Goal: Task Accomplishment & Management: Manage account settings

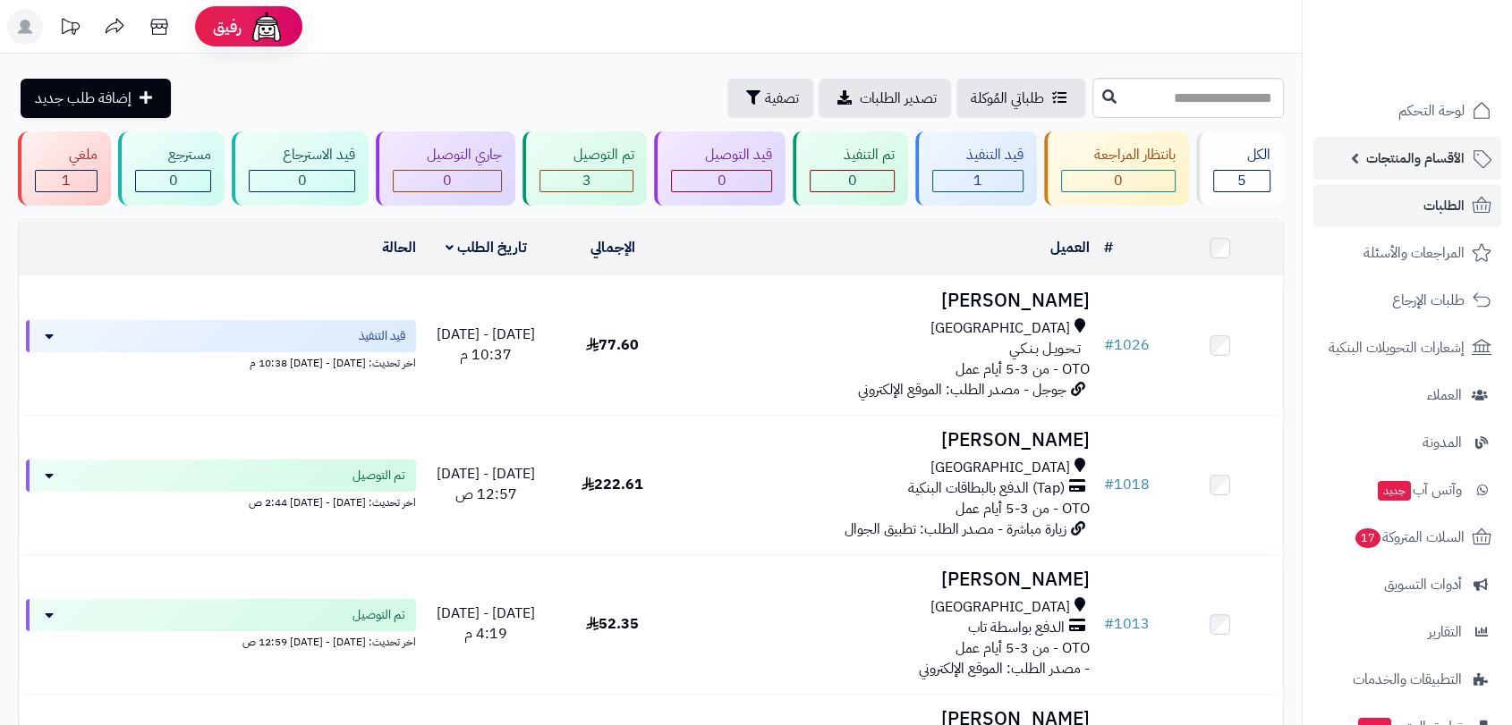
click at [1411, 156] on span "الأقسام والمنتجات" at bounding box center [1415, 158] width 98 height 25
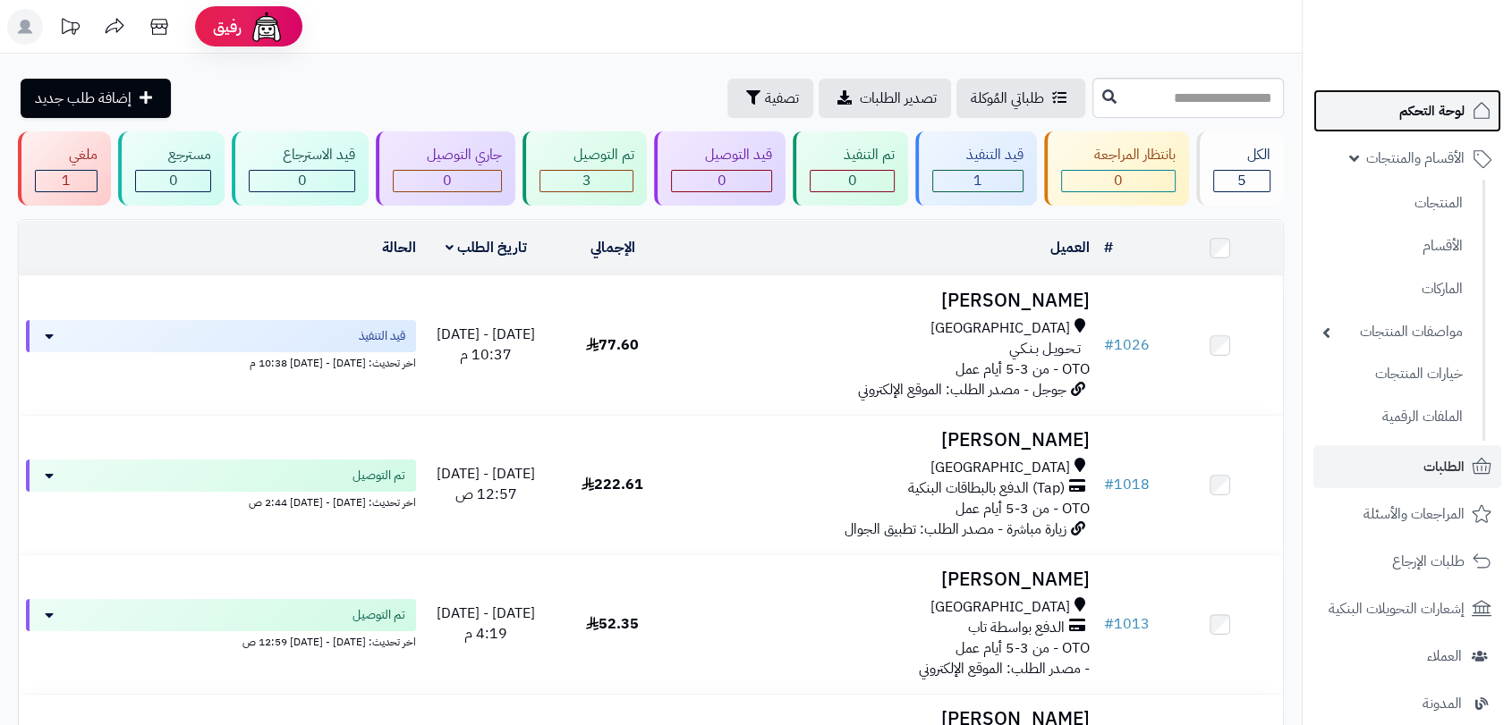
click at [1420, 106] on span "لوحة التحكم" at bounding box center [1431, 110] width 65 height 25
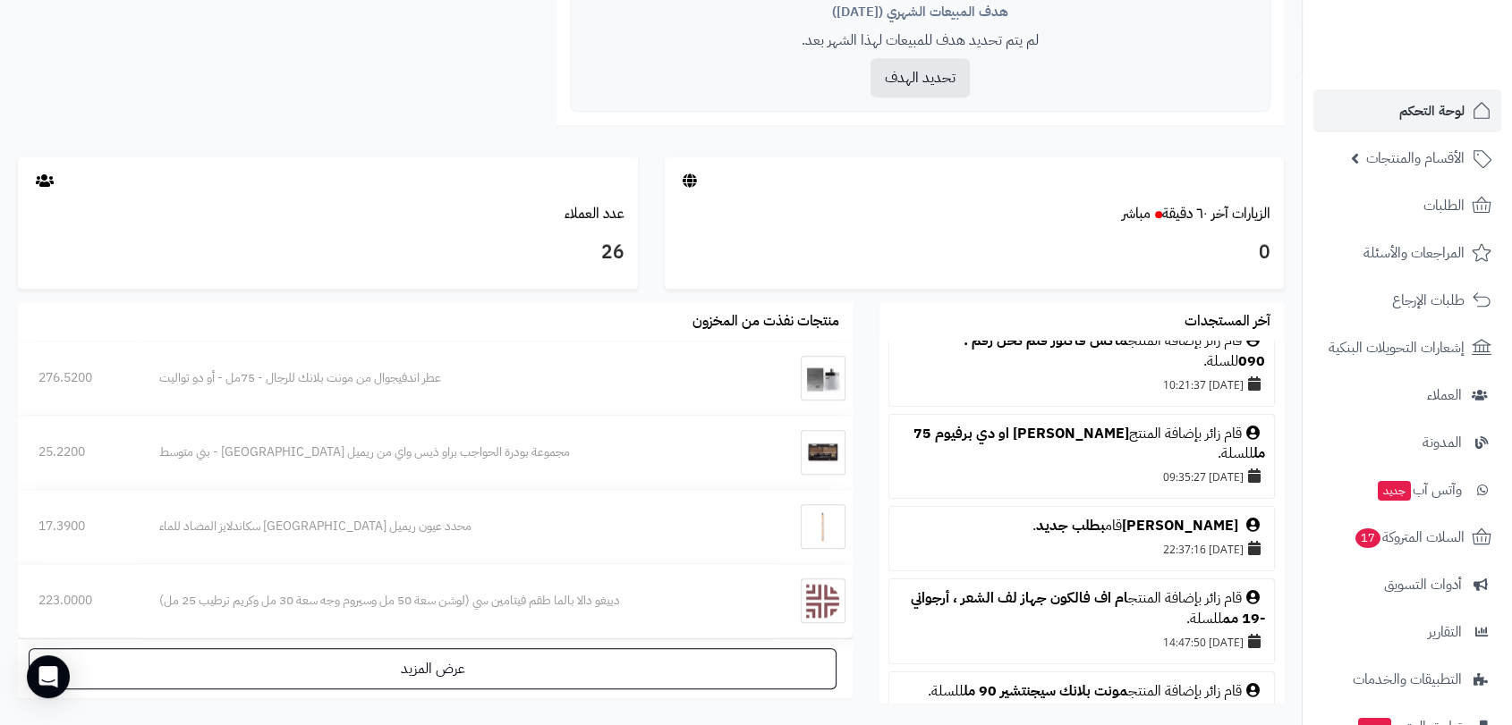
scroll to position [199, 0]
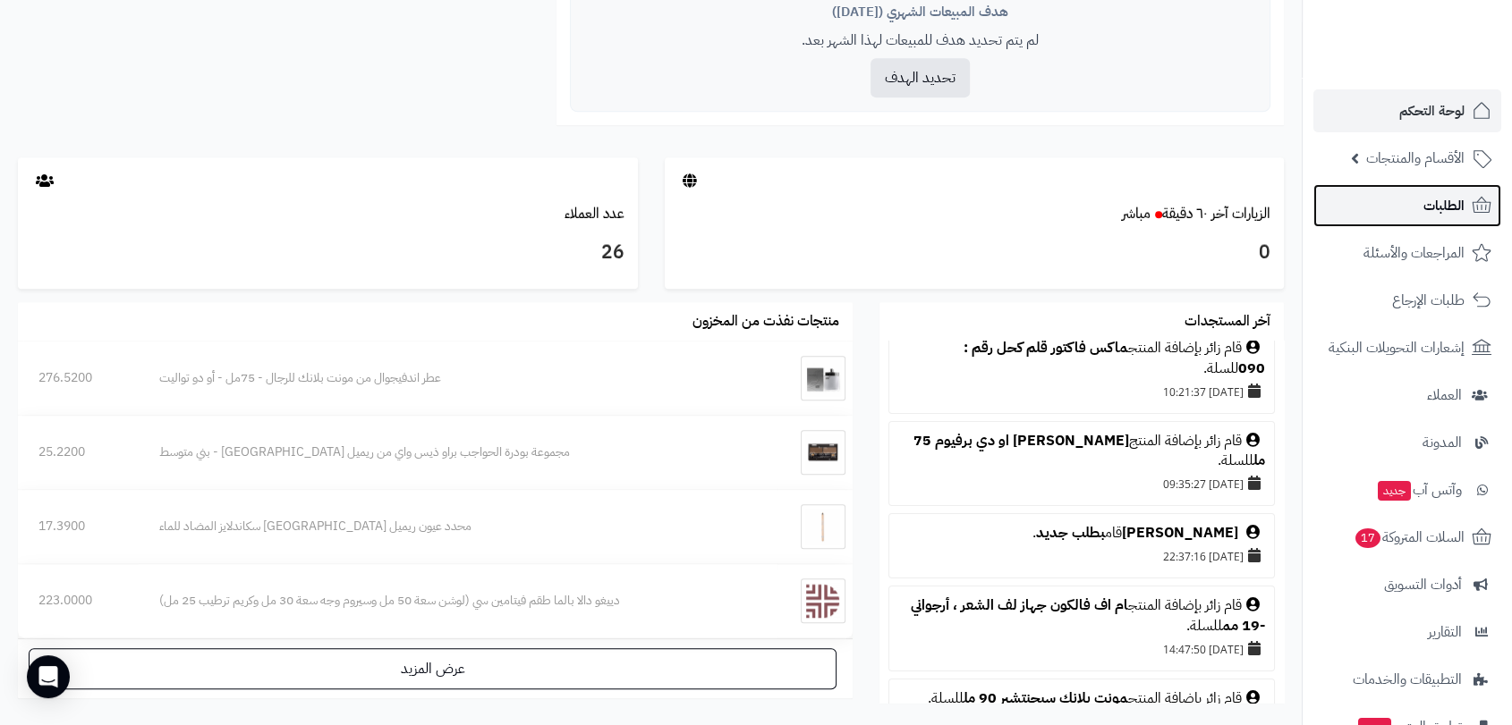
click at [1420, 207] on link "الطلبات" at bounding box center [1407, 205] width 188 height 43
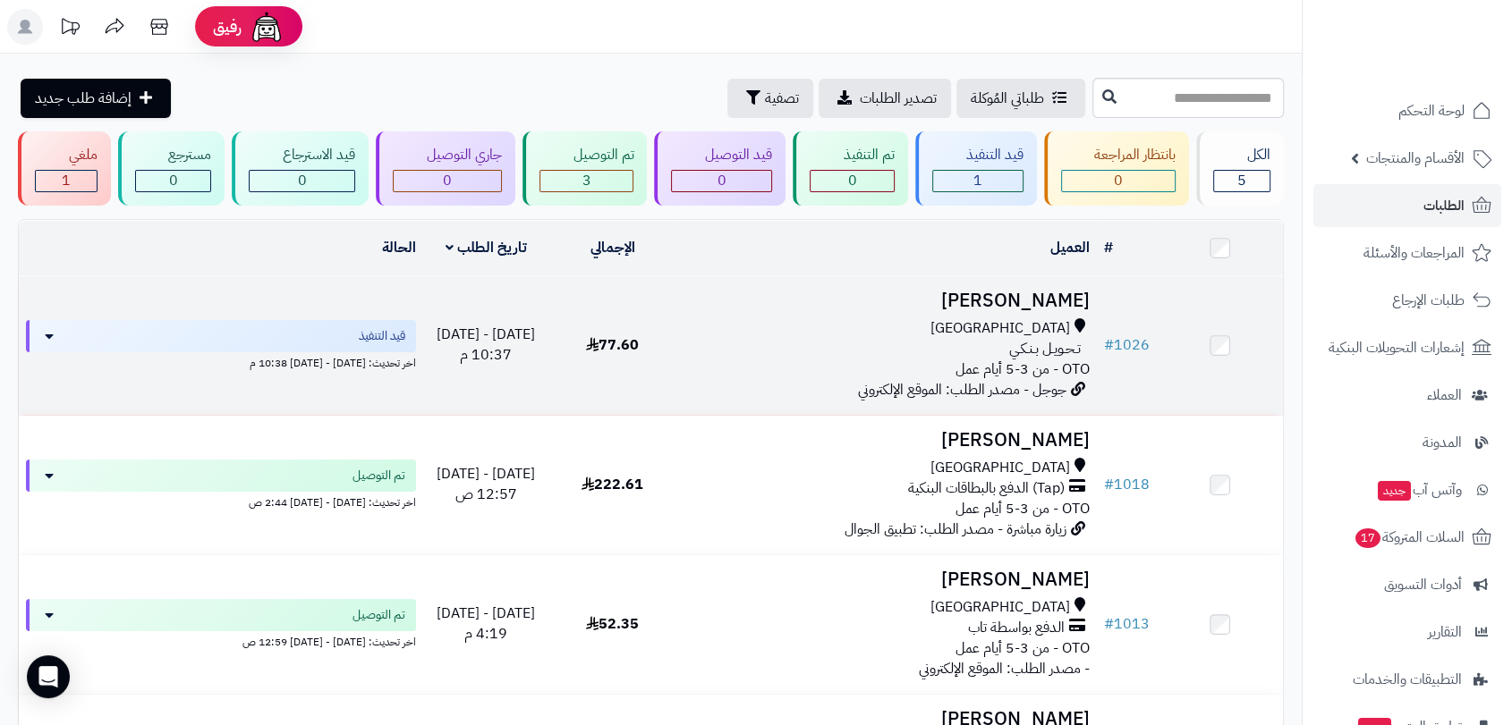
click at [1027, 297] on h3 "[PERSON_NAME]" at bounding box center [885, 301] width 407 height 21
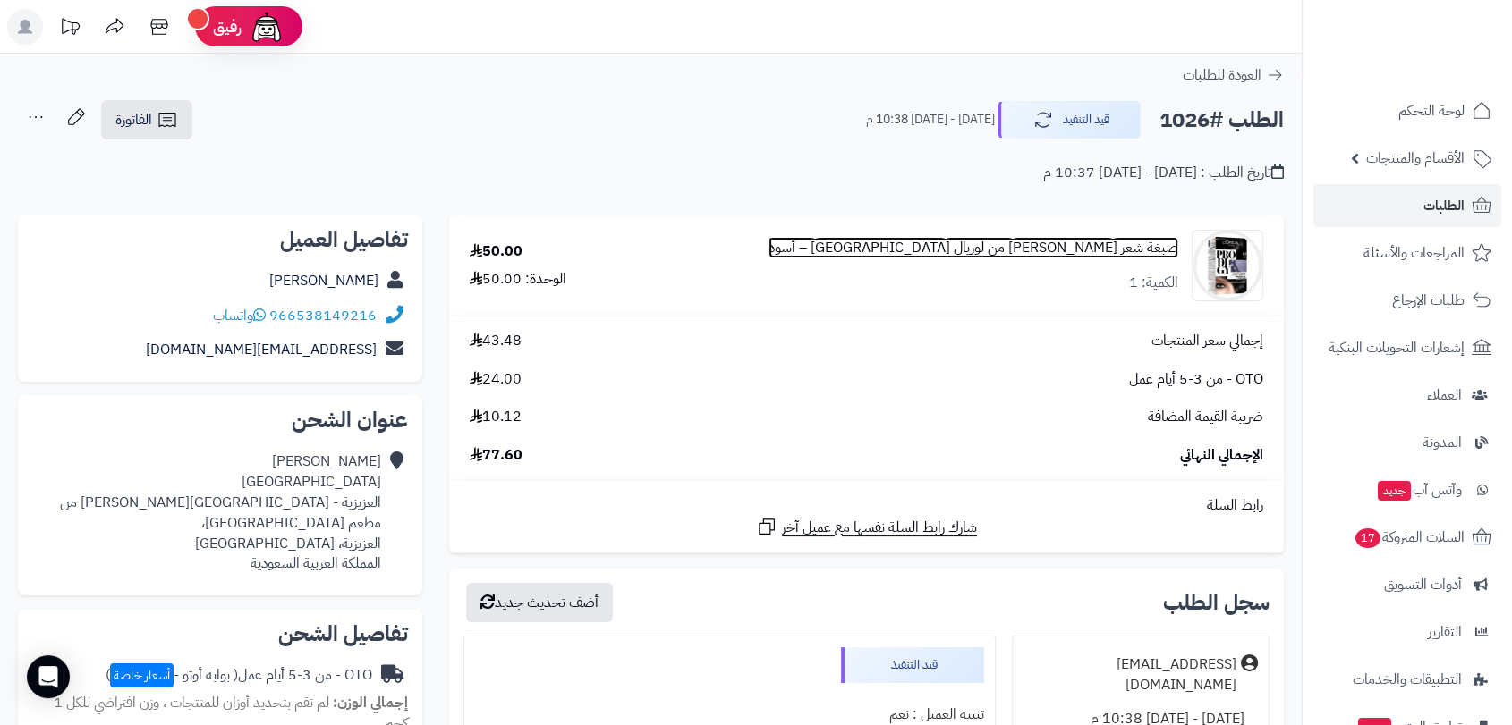
click at [1064, 248] on link "صبغة شعر برودجي من لوريال باريس – أسود" at bounding box center [973, 248] width 410 height 21
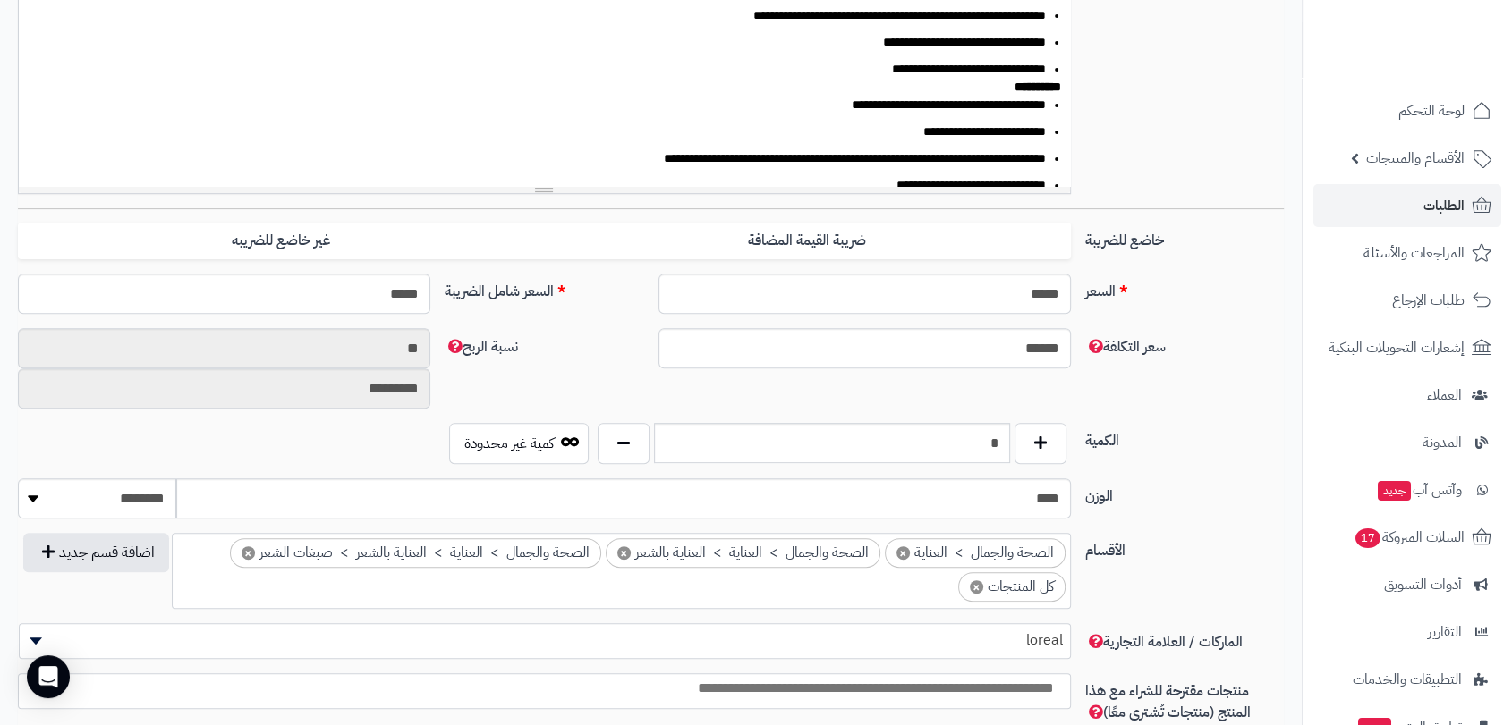
scroll to position [596, 0]
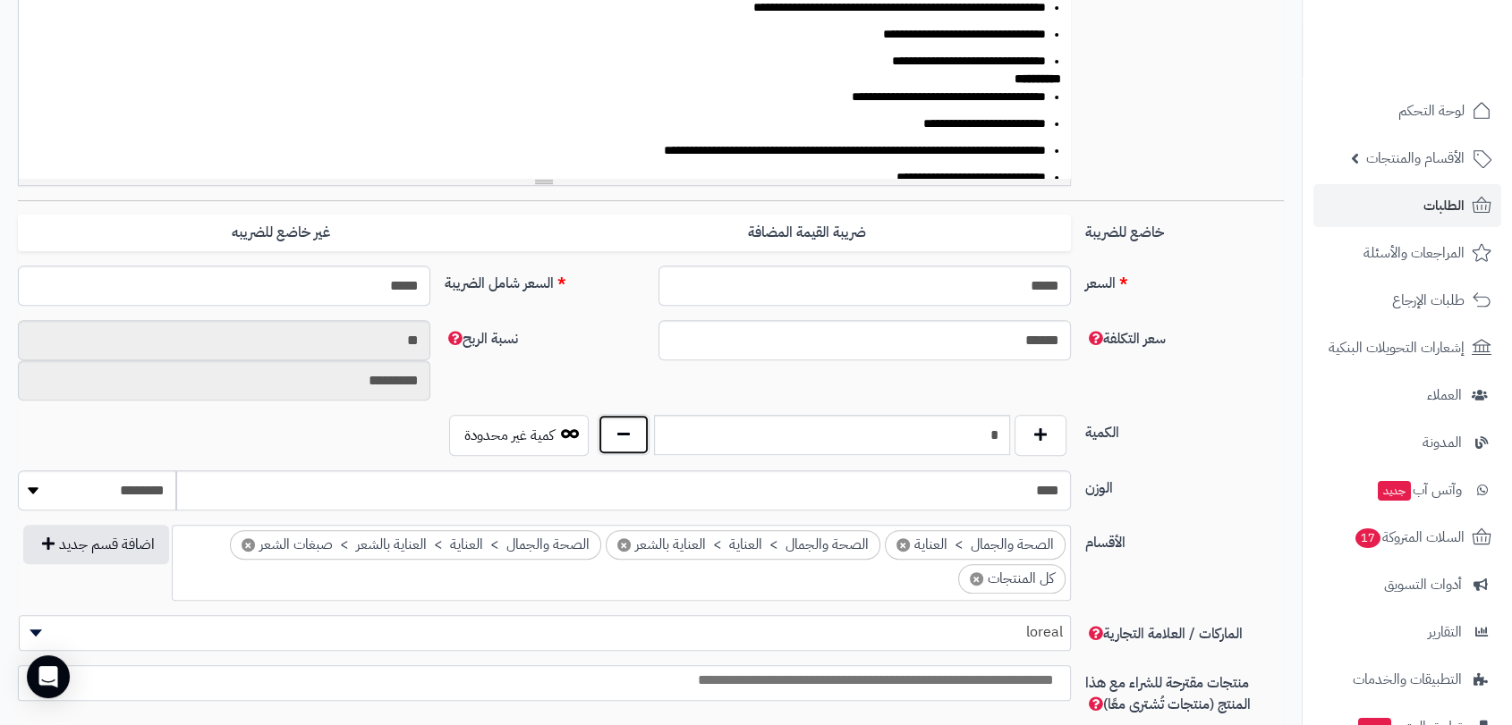
click at [630, 436] on button "button" at bounding box center [624, 434] width 52 height 41
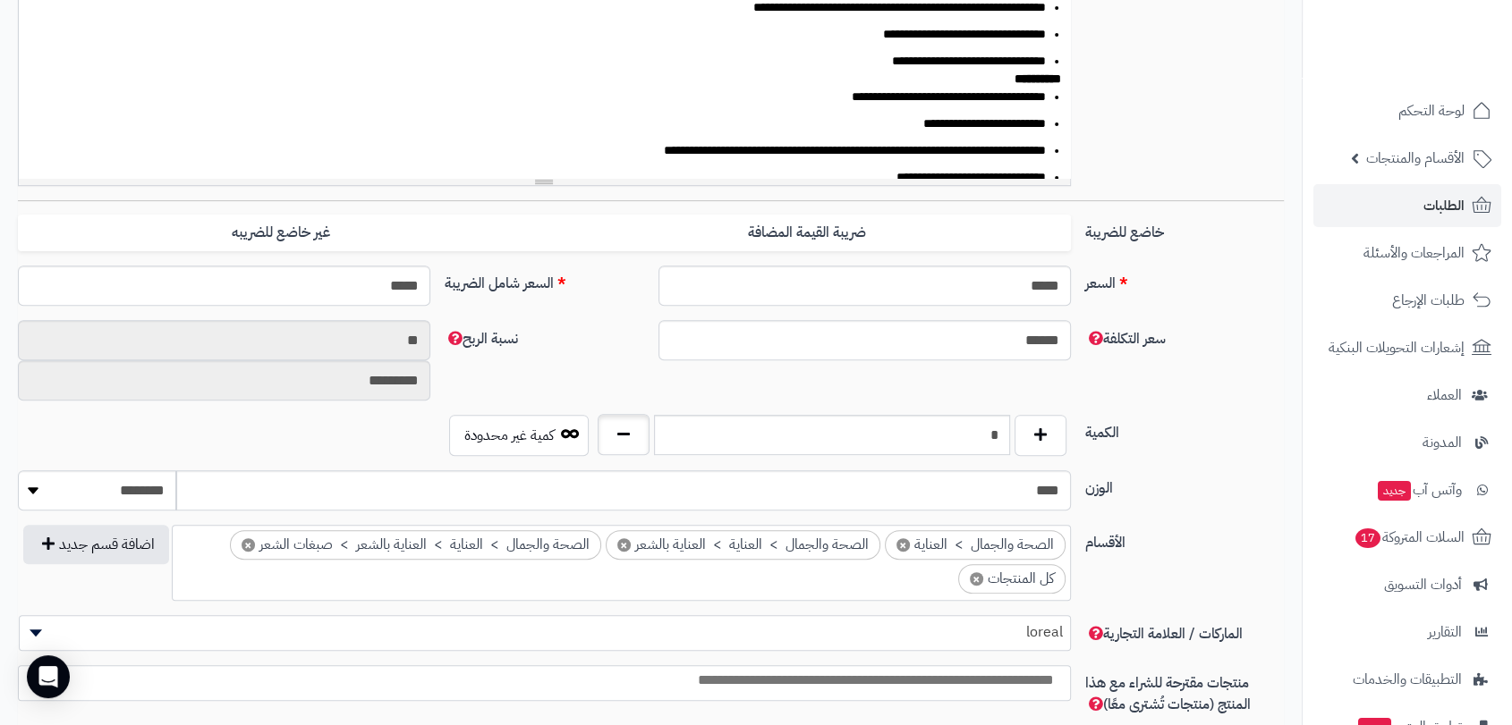
type input "*"
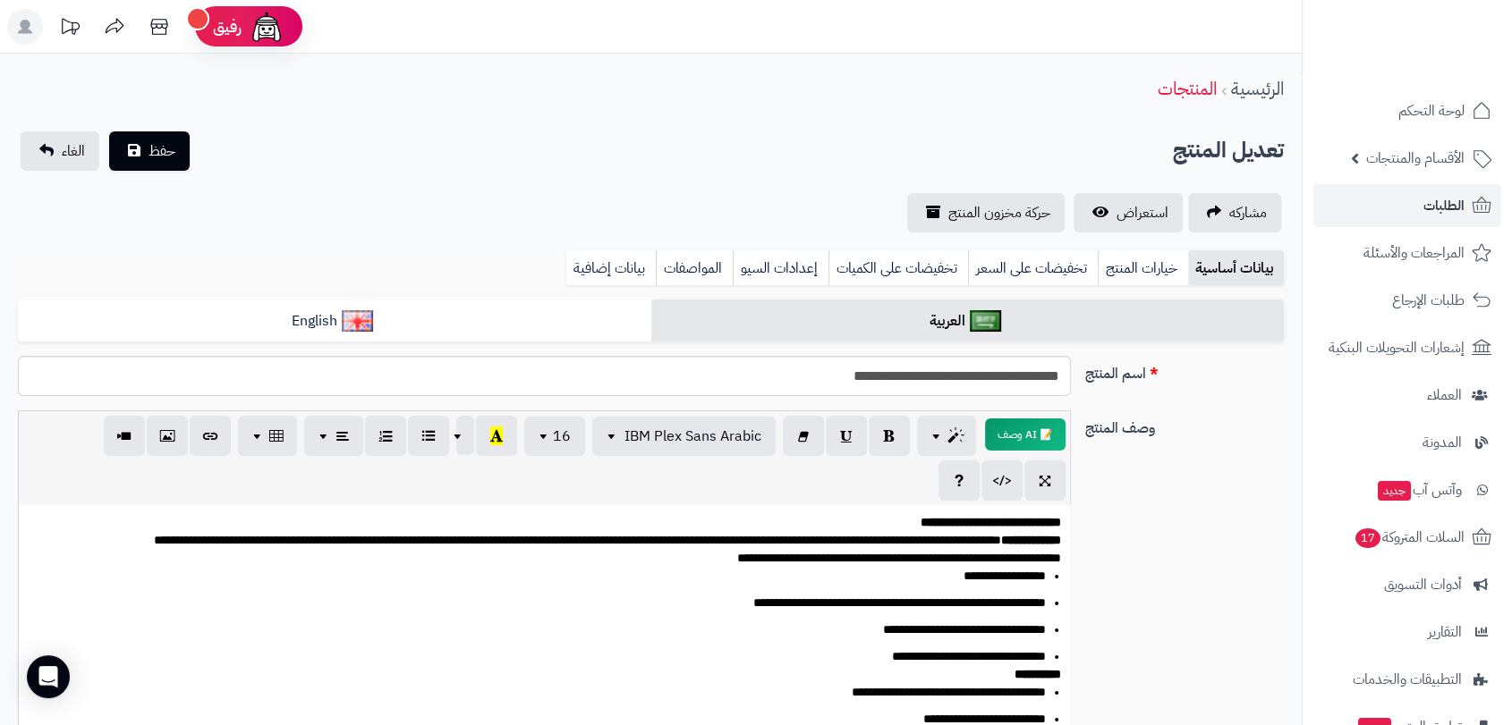
scroll to position [0, 0]
click at [150, 152] on span "حفظ" at bounding box center [161, 150] width 27 height 21
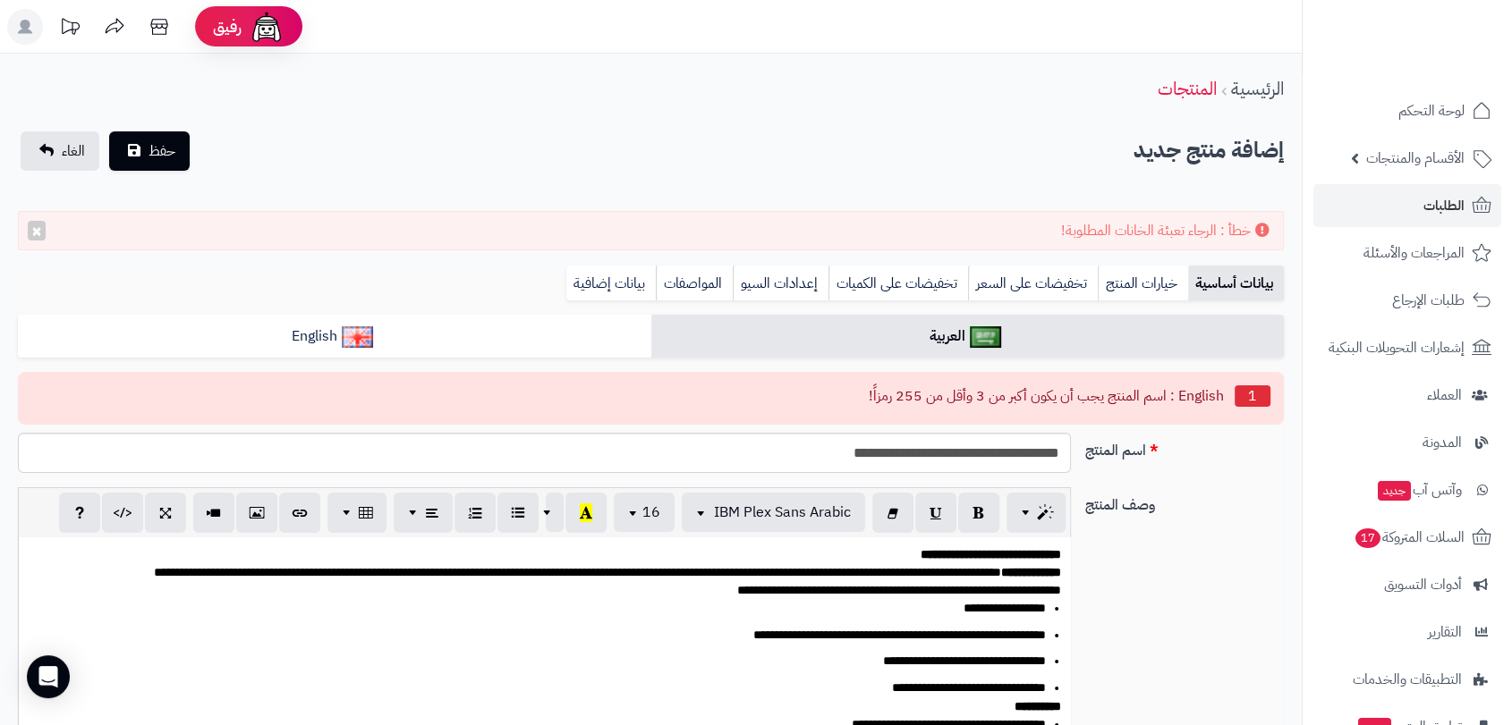
scroll to position [192, 0]
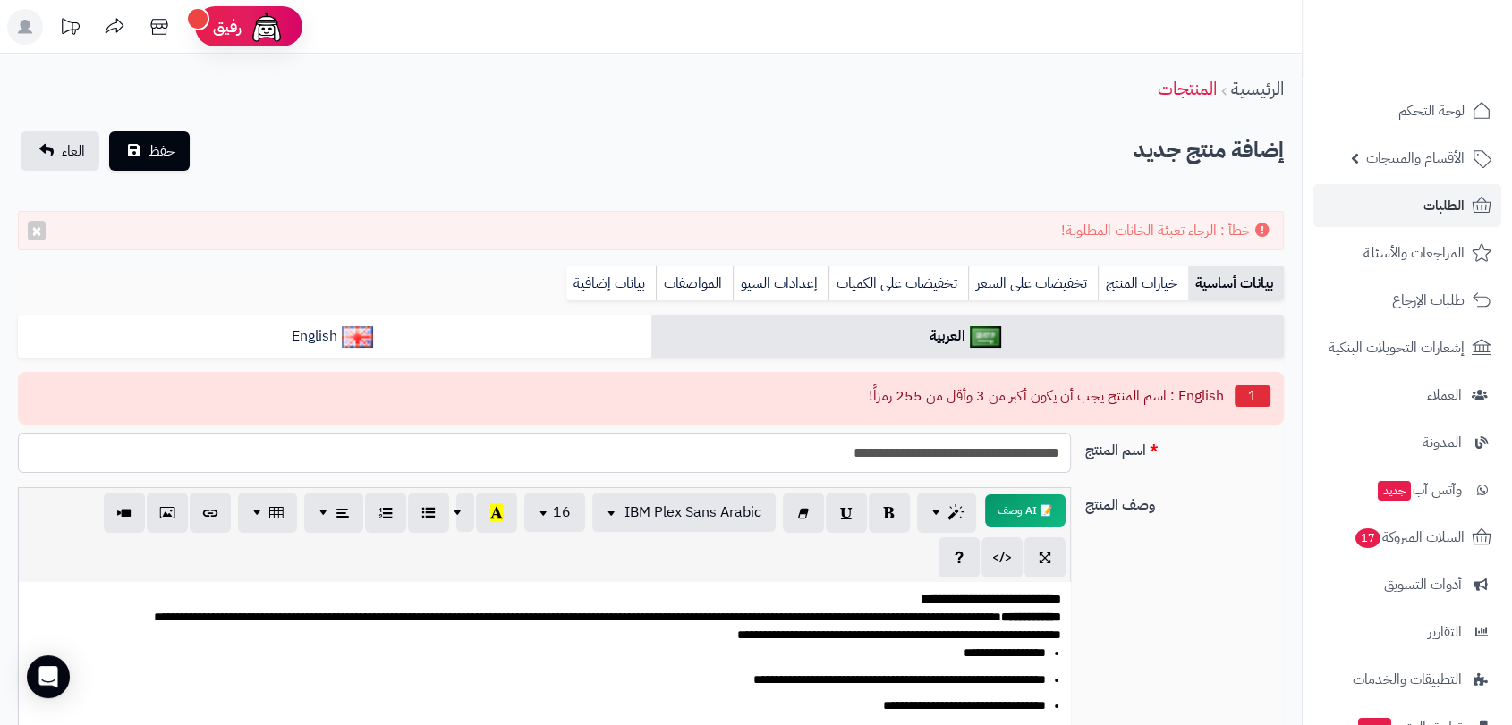
drag, startPoint x: 793, startPoint y: 460, endPoint x: 1132, endPoint y: 488, distance: 340.2
click at [1132, 488] on div "**********" at bounding box center [651, 653] width 1266 height 440
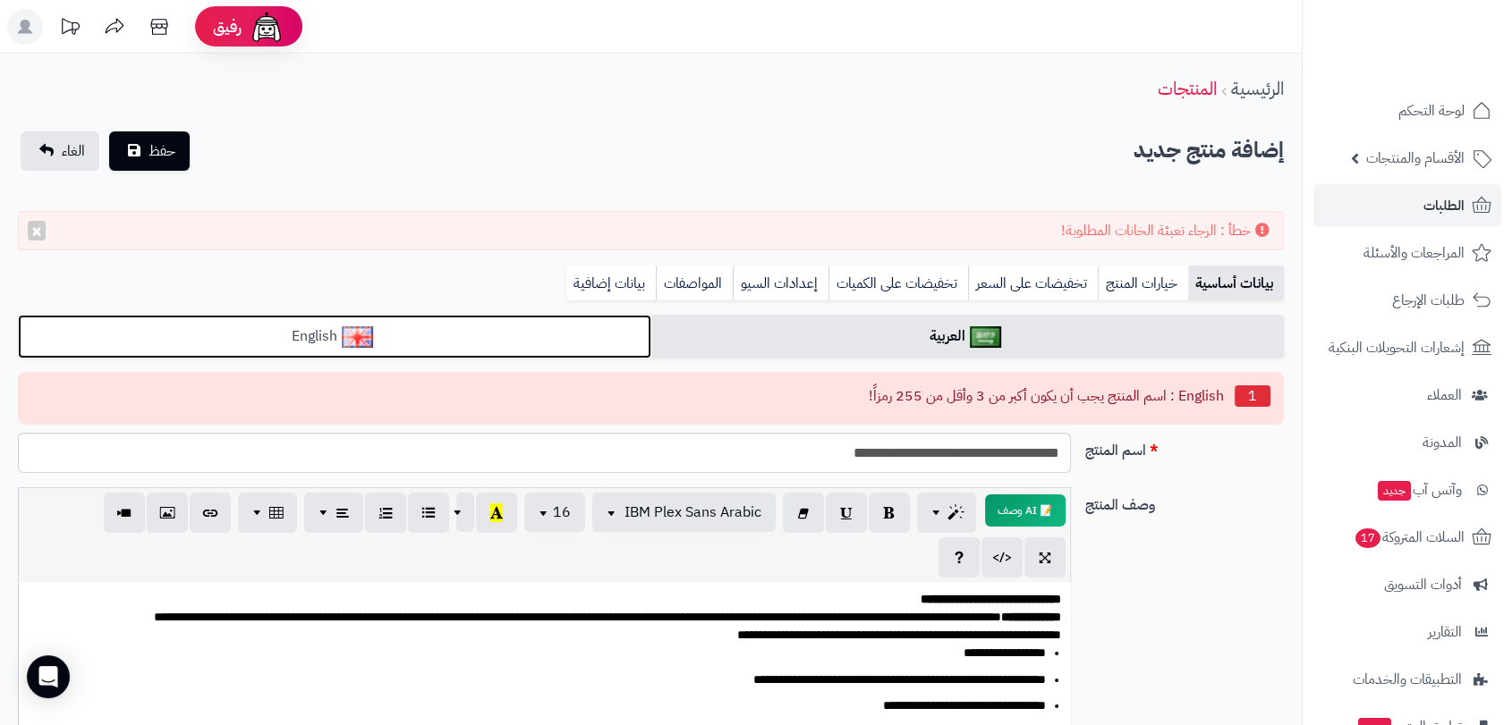
click at [606, 346] on link "English" at bounding box center [334, 337] width 633 height 44
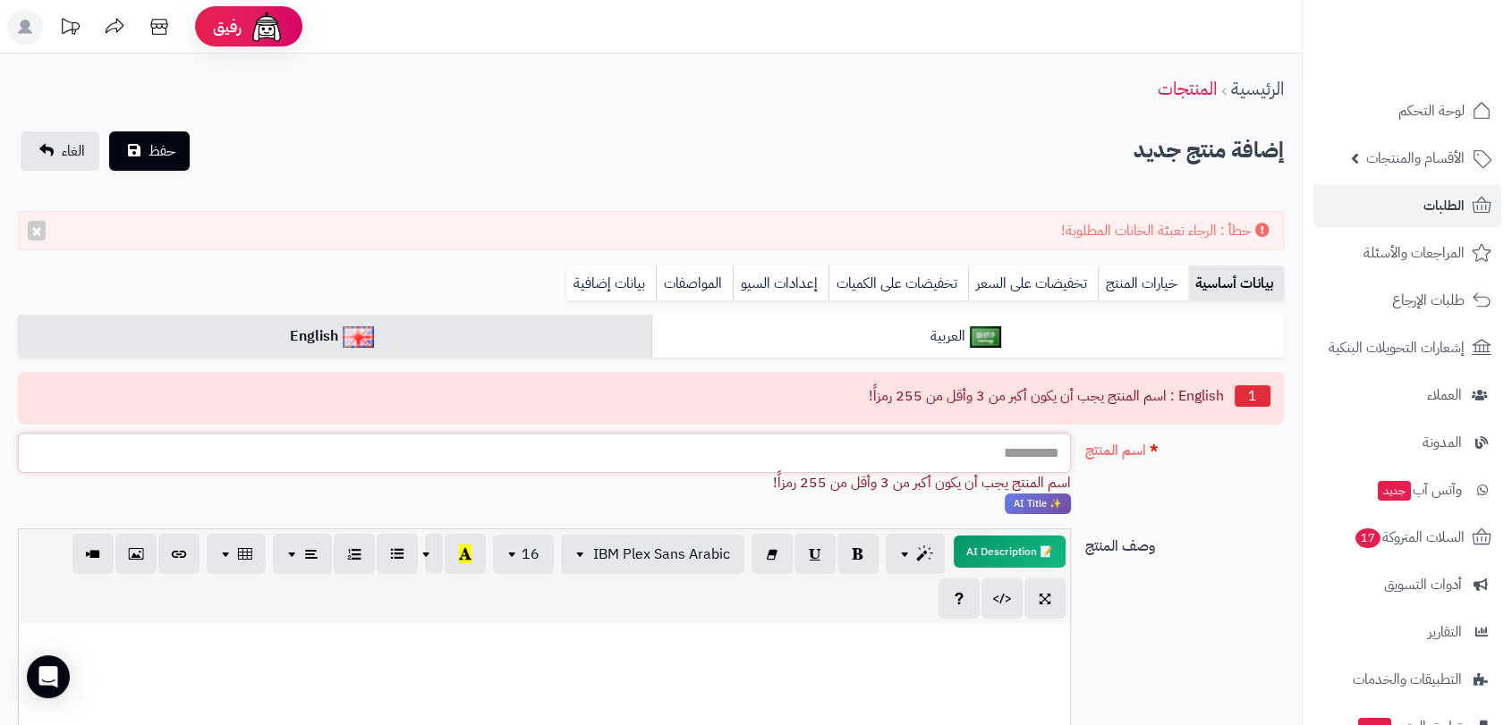
click at [1011, 460] on input "اسم المنتج" at bounding box center [544, 453] width 1052 height 40
paste input "**********"
click at [1011, 460] on input "**********" at bounding box center [544, 453] width 1052 height 40
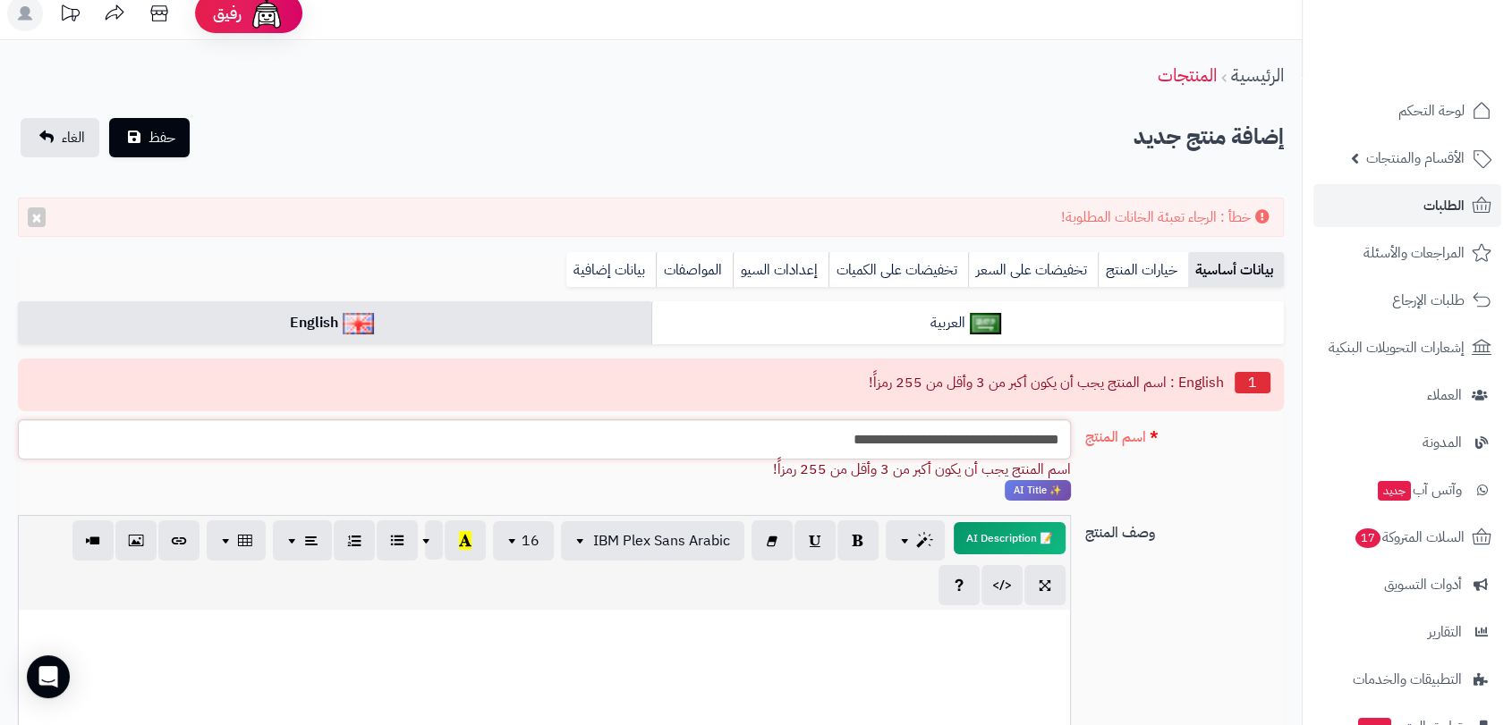
scroll to position [0, 0]
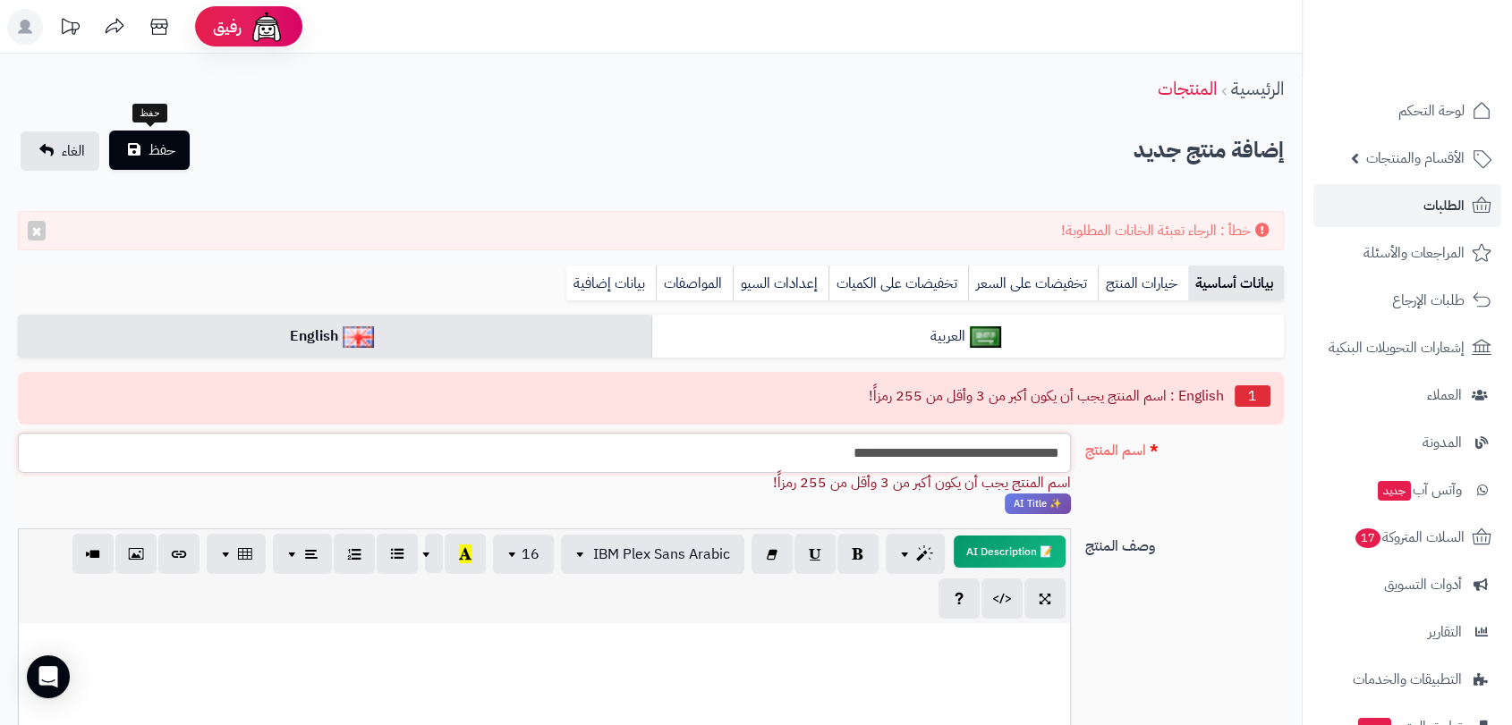
type input "**********"
click at [172, 155] on span "حفظ" at bounding box center [161, 150] width 27 height 21
